Goal: Use online tool/utility: Utilize a website feature to perform a specific function

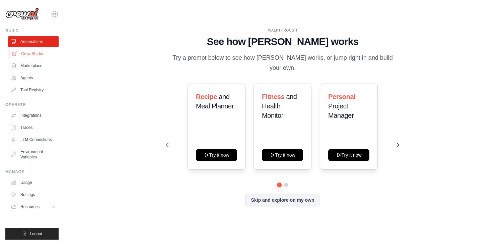
click at [40, 49] on link "Crew Studio" at bounding box center [34, 53] width 51 height 11
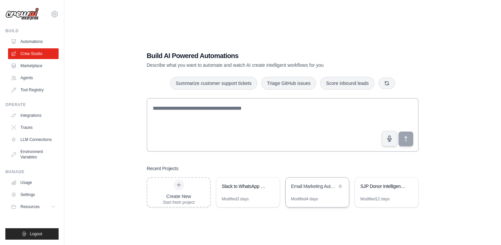
click at [328, 186] on div "Email Marketing Automation - Multi-Phase Engagement" at bounding box center [314, 186] width 46 height 7
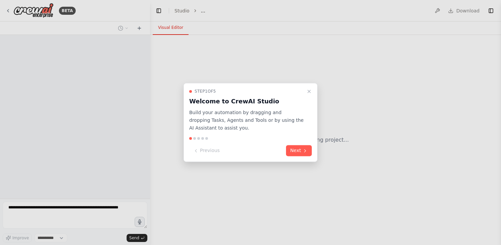
select select "****"
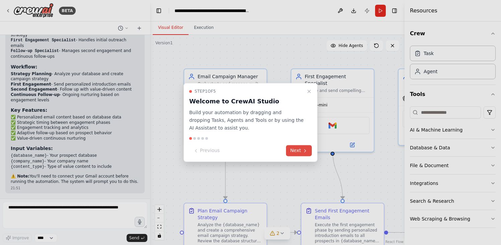
click at [297, 151] on button "Next" at bounding box center [299, 150] width 26 height 11
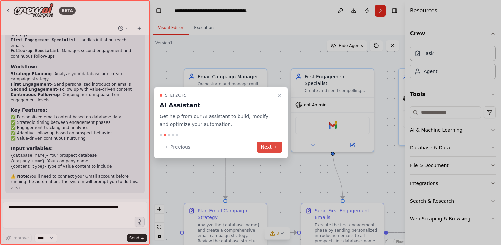
scroll to position [533, 0]
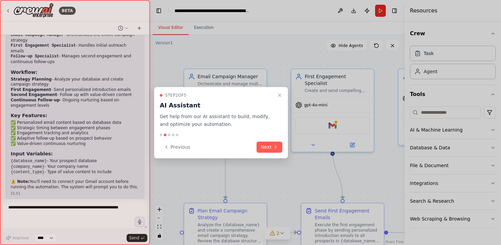
click at [267, 154] on div "Step 2 of 5 AI Assistant Get help from our AI assistant to build, modify, and o…" at bounding box center [221, 122] width 134 height 71
click at [266, 154] on div "Step 2 of 5 AI Assistant Get help from our AI assistant to build, modify, and o…" at bounding box center [221, 122] width 134 height 71
click at [266, 148] on button "Next" at bounding box center [270, 146] width 26 height 11
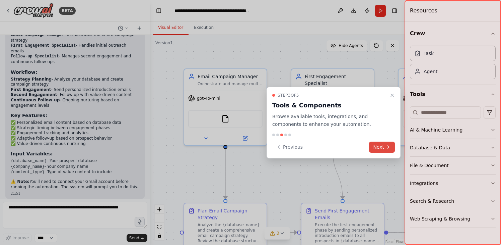
click at [383, 144] on button "Next" at bounding box center [382, 146] width 26 height 11
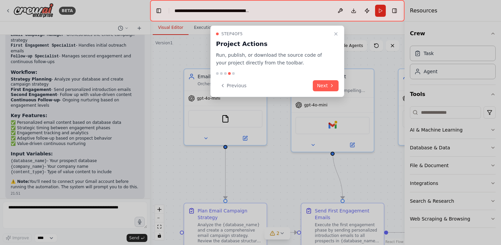
click at [332, 92] on div "Step 4 of 5 Project Actions Run, publish, or download the source code of your p…" at bounding box center [278, 60] width 134 height 71
click at [329, 87] on button "Next" at bounding box center [326, 85] width 26 height 11
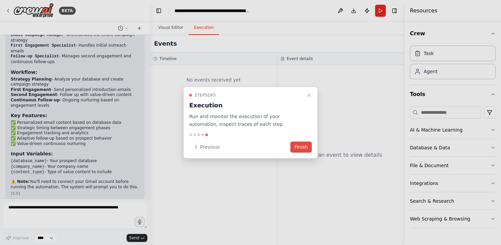
click at [304, 144] on button "Finish" at bounding box center [301, 146] width 21 height 11
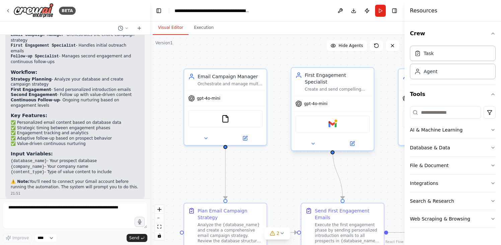
click at [331, 124] on div "Gmail" at bounding box center [333, 124] width 82 height 26
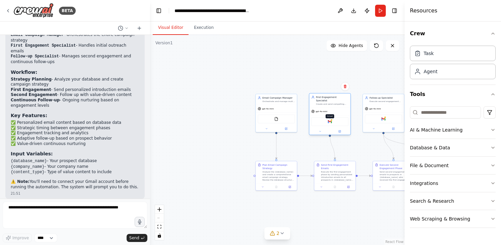
click at [330, 119] on img at bounding box center [330, 121] width 4 height 4
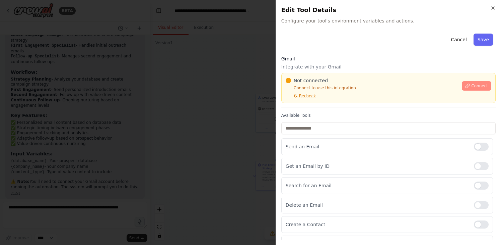
click at [466, 84] on icon at bounding box center [468, 85] width 5 height 5
click at [478, 90] on button "Connect" at bounding box center [476, 85] width 29 height 9
click at [323, 69] on p "Integrate with your Gmail" at bounding box center [389, 66] width 215 height 7
click at [312, 66] on p "Integrate with your Gmail" at bounding box center [389, 66] width 215 height 7
click at [293, 66] on p "Integrate with your Gmail" at bounding box center [389, 66] width 215 height 7
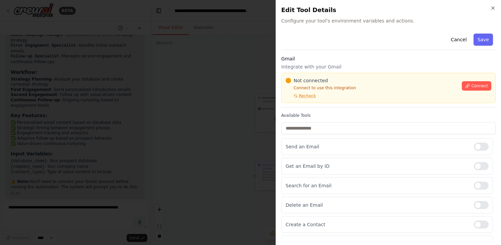
click at [213, 93] on div at bounding box center [250, 122] width 501 height 245
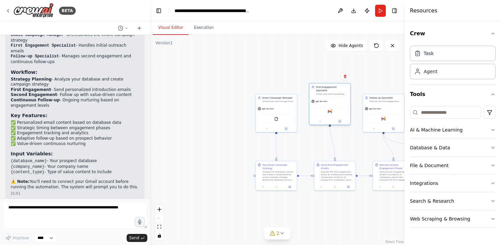
drag, startPoint x: 333, startPoint y: 118, endPoint x: 334, endPoint y: 108, distance: 10.1
click at [334, 108] on div "Gmail" at bounding box center [330, 111] width 37 height 9
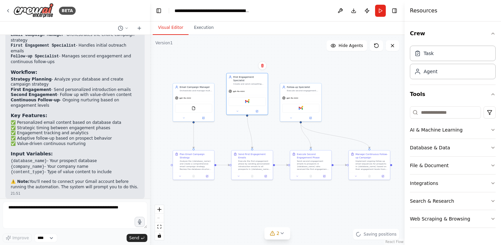
drag, startPoint x: 304, startPoint y: 68, endPoint x: 222, endPoint y: 58, distance: 82.8
click at [222, 58] on div ".deletable-edge-delete-btn { width: 20px; height: 20px; border: 0px solid #ffff…" at bounding box center [277, 140] width 255 height 210
